Goal: Information Seeking & Learning: Learn about a topic

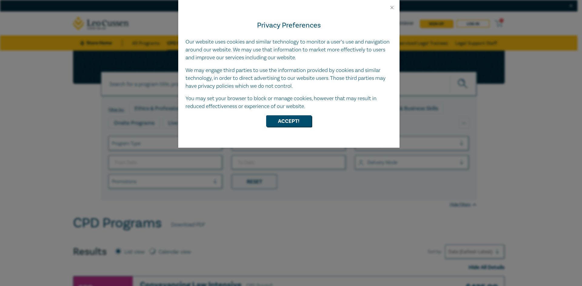
click at [50, 169] on div "Privacy Preferences Our website uses cookies and similar technology to monitor …" at bounding box center [291, 143] width 582 height 286
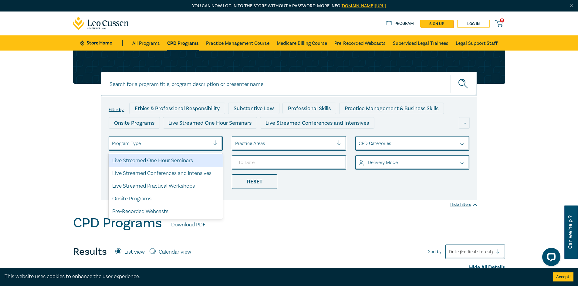
click at [201, 144] on div at bounding box center [161, 144] width 99 height 8
drag, startPoint x: 195, startPoint y: 162, endPoint x: 204, endPoint y: 162, distance: 9.1
click at [204, 162] on div "Live Streamed One Hour Seminars" at bounding box center [166, 161] width 114 height 13
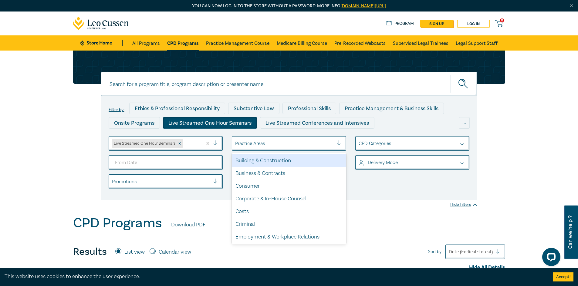
click at [290, 151] on div "Practice Areas" at bounding box center [289, 143] width 114 height 15
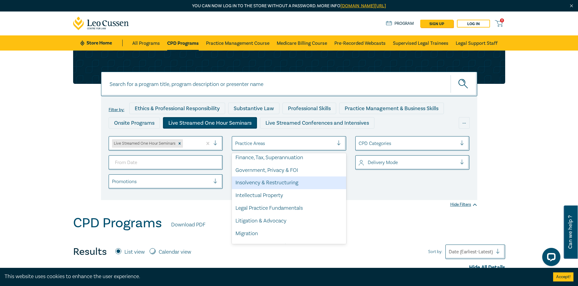
click at [305, 185] on div "Insolvency & Restructuring" at bounding box center [289, 183] width 114 height 13
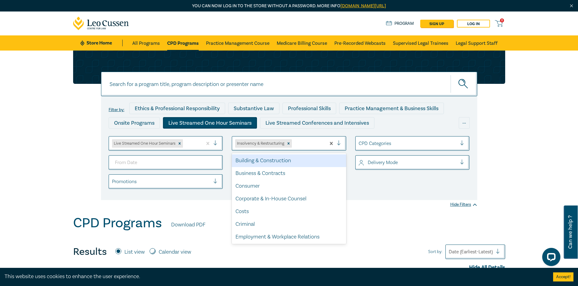
click at [299, 145] on div at bounding box center [308, 144] width 30 height 8
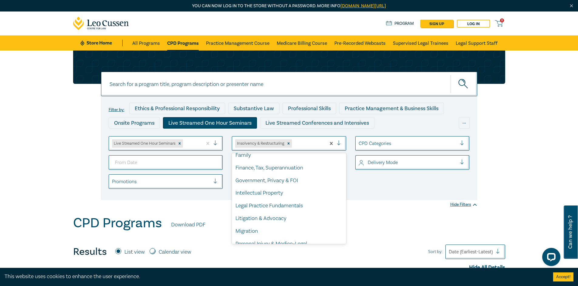
scroll to position [105, 0]
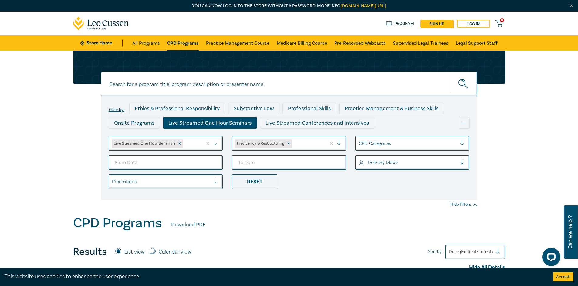
drag, startPoint x: 292, startPoint y: 205, endPoint x: 281, endPoint y: 203, distance: 11.0
click at [281, 203] on div "Filter by: Ethics & Professional Responsibility Substantive Law Professional Sk…" at bounding box center [289, 133] width 578 height 165
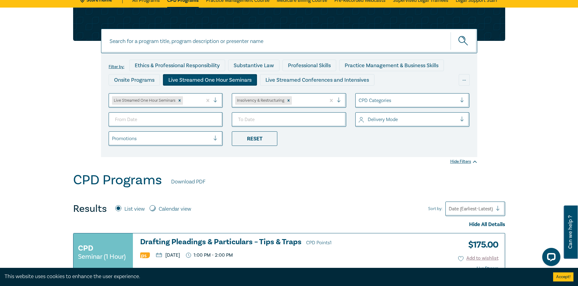
scroll to position [0, 0]
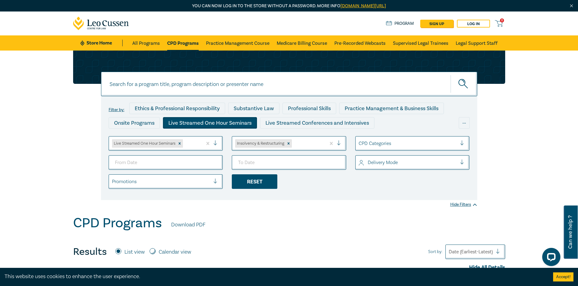
click at [253, 184] on div "Reset" at bounding box center [254, 182] width 45 height 15
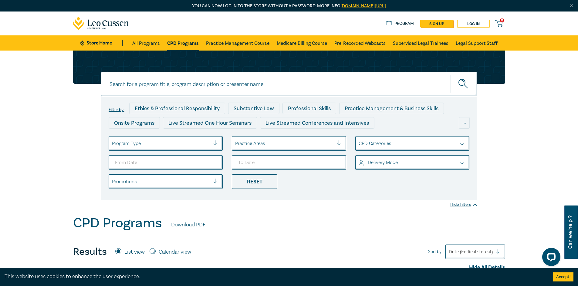
scroll to position [61, 0]
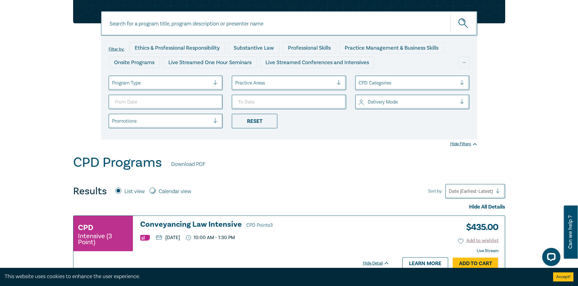
click at [155, 190] on input "Calendar view" at bounding box center [152, 191] width 6 height 6
radio input "true"
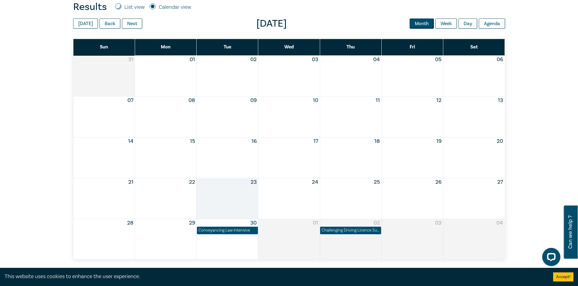
scroll to position [243, 0]
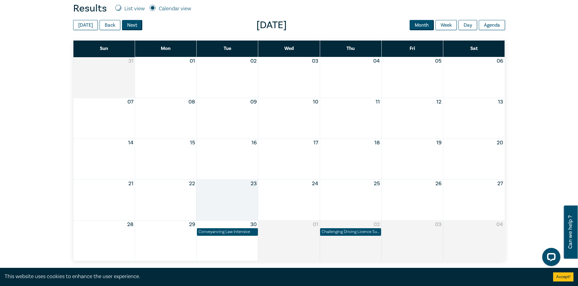
click at [128, 27] on button "Next" at bounding box center [132, 25] width 20 height 10
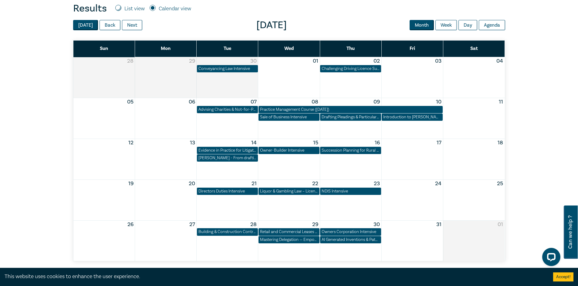
click at [86, 25] on button "[DATE]" at bounding box center [85, 25] width 25 height 10
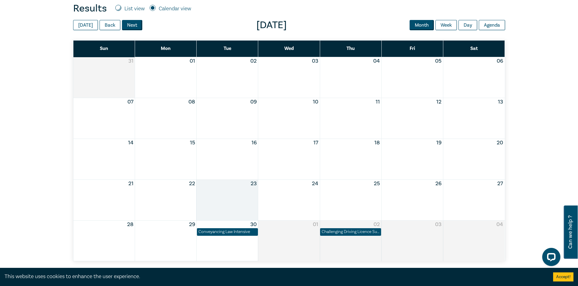
click at [129, 25] on button "Next" at bounding box center [132, 25] width 20 height 10
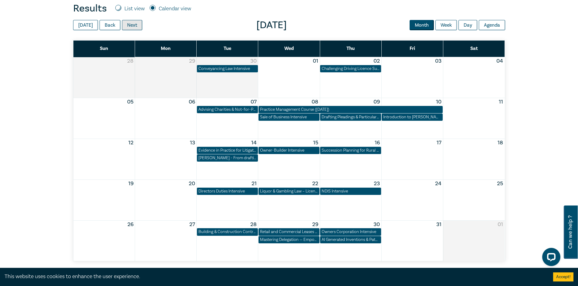
scroll to position [273, 0]
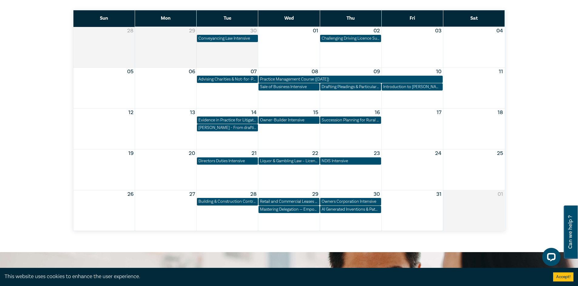
drag, startPoint x: 206, startPoint y: 176, endPoint x: 267, endPoint y: 239, distance: 87.7
click at [267, 239] on div "Filter by: Ethics & Professional Responsibility Substantive Law Professional Sk…" at bounding box center [289, 15] width 578 height 475
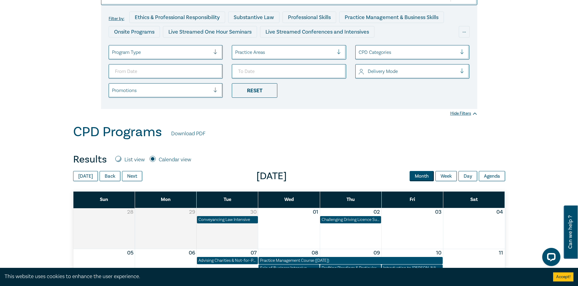
scroll to position [91, 0]
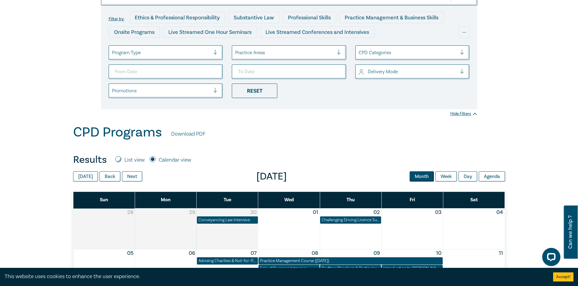
click at [116, 159] on input "List view" at bounding box center [118, 159] width 6 height 6
radio input "true"
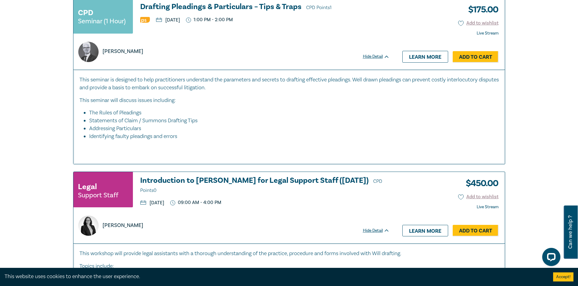
scroll to position [1091, 0]
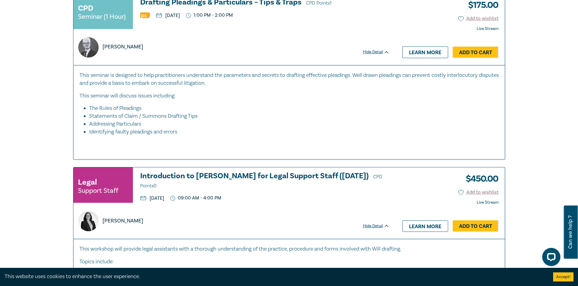
drag, startPoint x: 65, startPoint y: 128, endPoint x: 57, endPoint y: 117, distance: 13.8
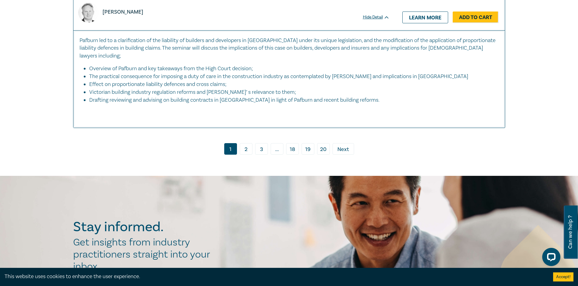
scroll to position [2668, 0]
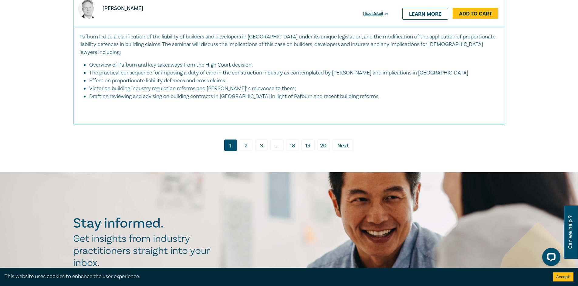
click at [247, 143] on link "2" at bounding box center [245, 146] width 13 height 12
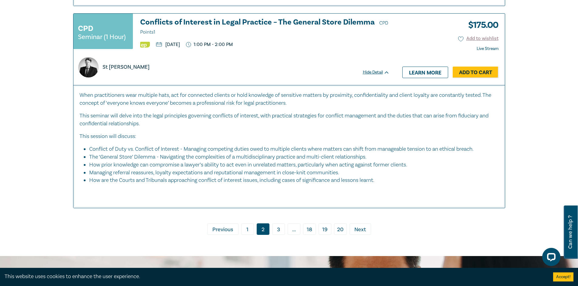
scroll to position [2819, 0]
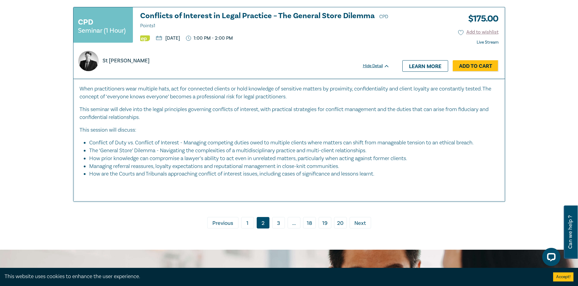
drag, startPoint x: 48, startPoint y: 140, endPoint x: 56, endPoint y: 169, distance: 29.9
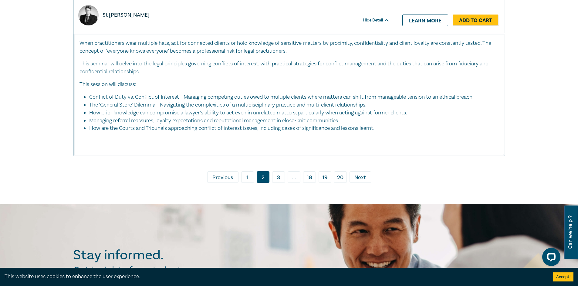
scroll to position [2880, 0]
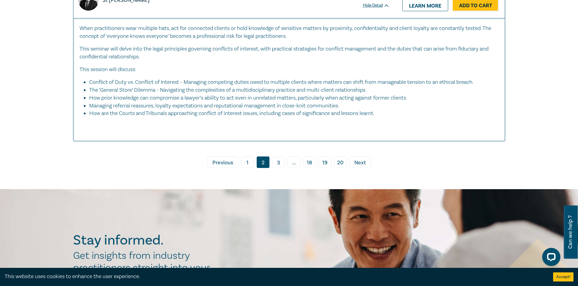
click at [281, 168] on link "3" at bounding box center [278, 163] width 13 height 12
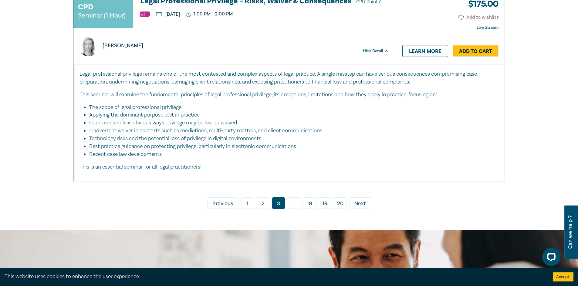
scroll to position [2334, 0]
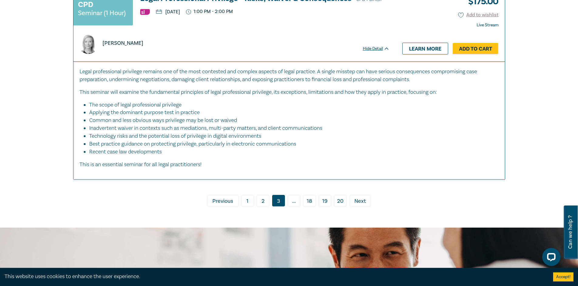
click at [362, 206] on span "Next" at bounding box center [360, 202] width 12 height 8
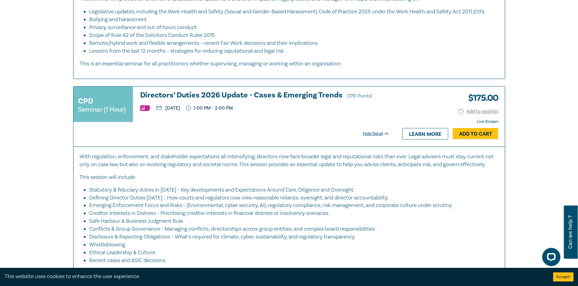
scroll to position [1667, 0]
